Goal: Transaction & Acquisition: Book appointment/travel/reservation

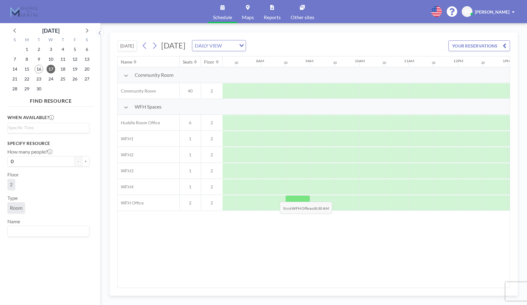
scroll to position [0, 355]
click at [248, 204] on div at bounding box center [249, 202] width 25 height 15
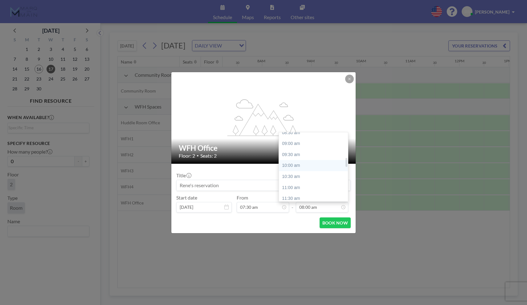
scroll to position [192, 0]
click at [306, 192] on div "11:30 am" at bounding box center [313, 197] width 69 height 11
type input "11:30 am"
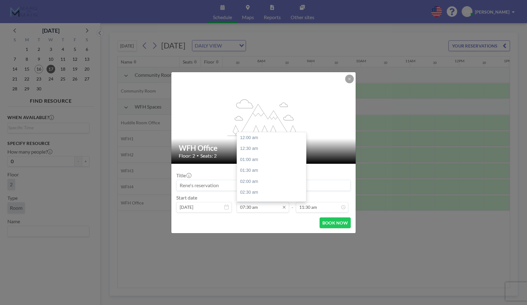
scroll to position [162, 0]
click at [271, 151] on div "08:00 am" at bounding box center [271, 151] width 69 height 11
type input "08:00 am"
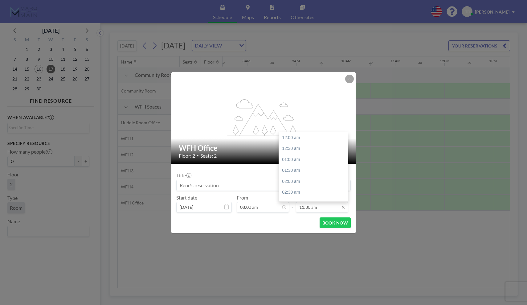
scroll to position [248, 0]
click at [330, 207] on input "11:30 am" at bounding box center [322, 207] width 52 height 10
click at [314, 148] on div "12:00 pm" at bounding box center [313, 152] width 69 height 11
type input "12:00 pm"
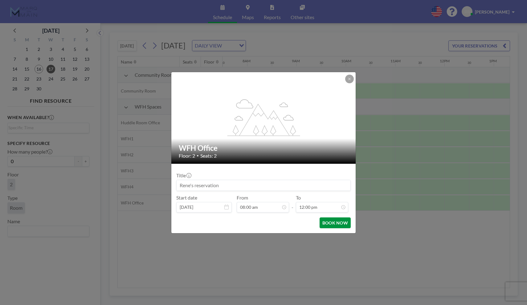
click at [329, 219] on button "BOOK NOW" at bounding box center [334, 222] width 31 height 11
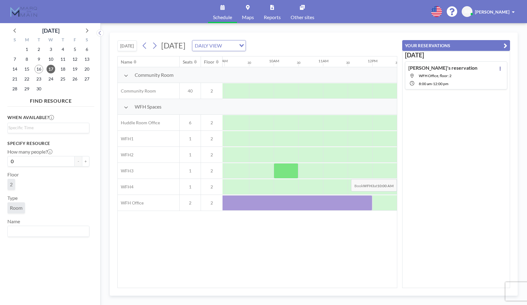
scroll to position [0, 443]
click at [63, 69] on span "18" at bounding box center [63, 69] width 9 height 9
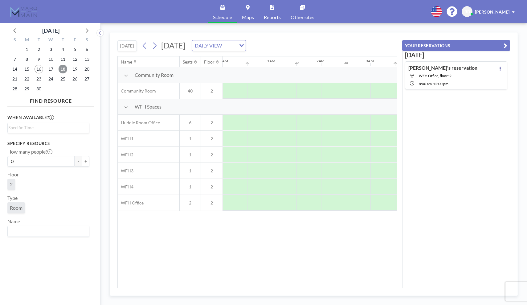
scroll to position [0, 370]
click at [238, 201] on div at bounding box center [234, 202] width 25 height 15
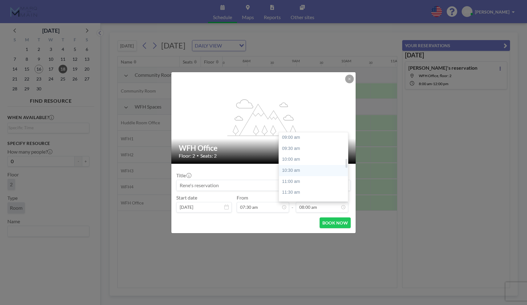
scroll to position [199, 0]
click at [313, 188] on div "11:30 am" at bounding box center [313, 190] width 69 height 11
type input "11:30 am"
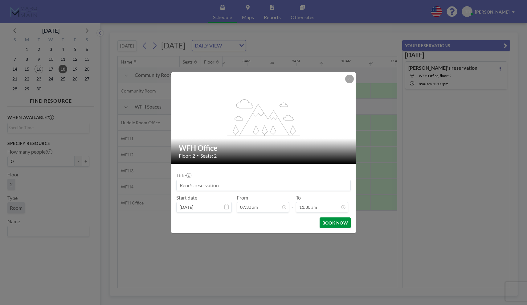
scroll to position [248, 0]
click at [333, 224] on button "BOOK NOW" at bounding box center [334, 222] width 31 height 11
